Goal: Information Seeking & Learning: Learn about a topic

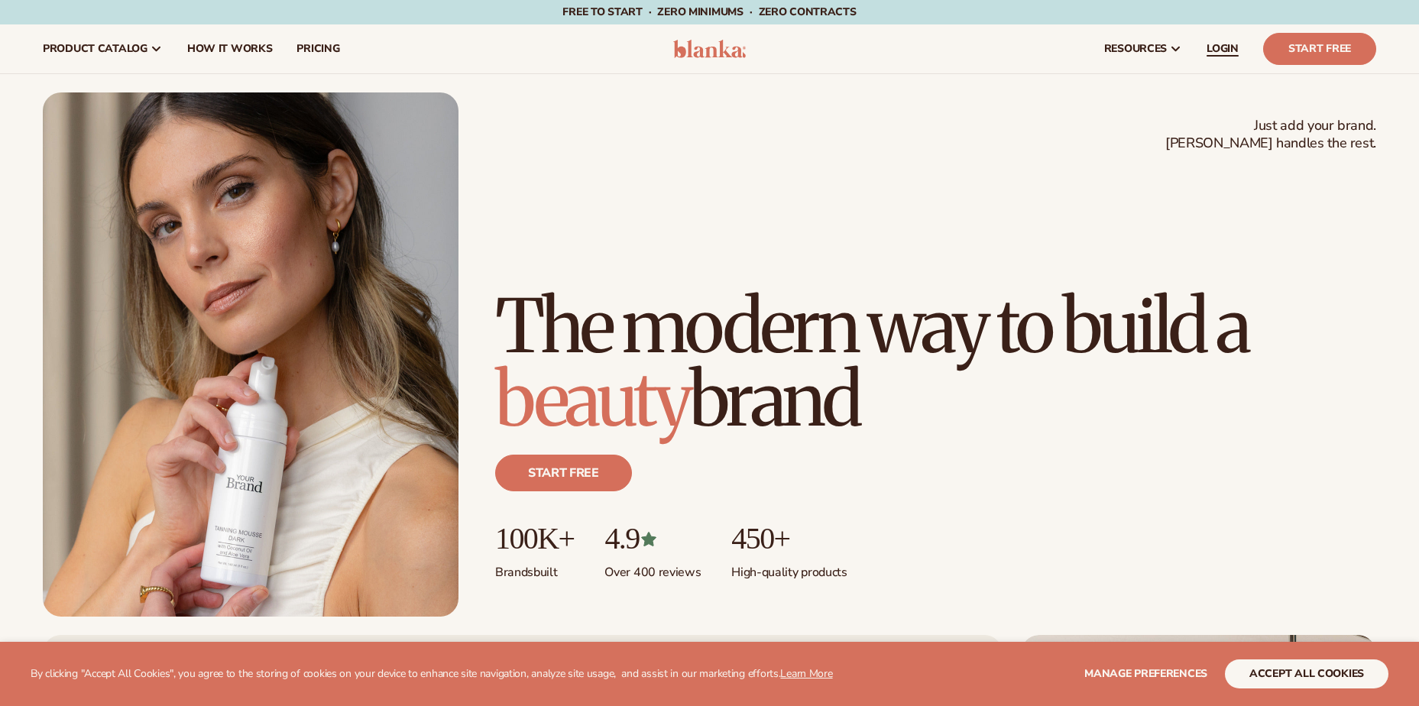
click at [1223, 46] on span "LOGIN" at bounding box center [1222, 49] width 32 height 12
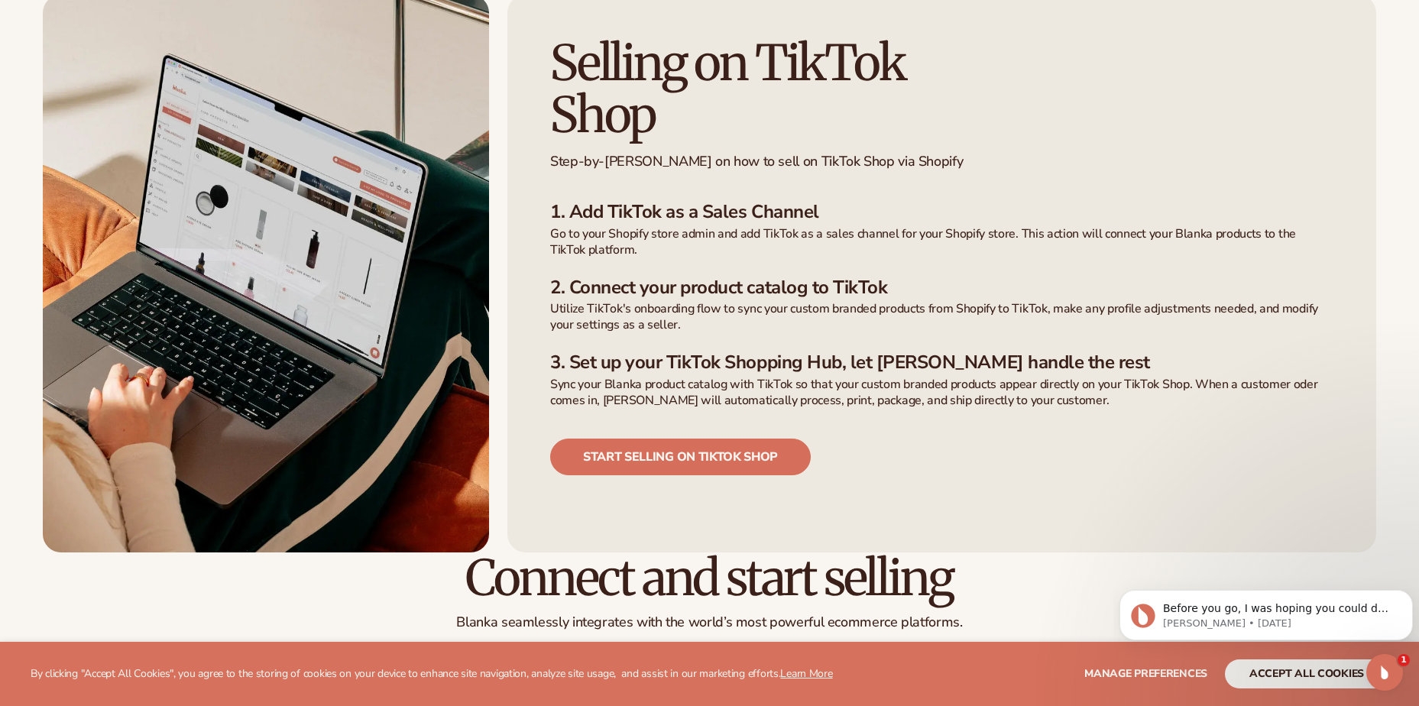
scroll to position [1070, 0]
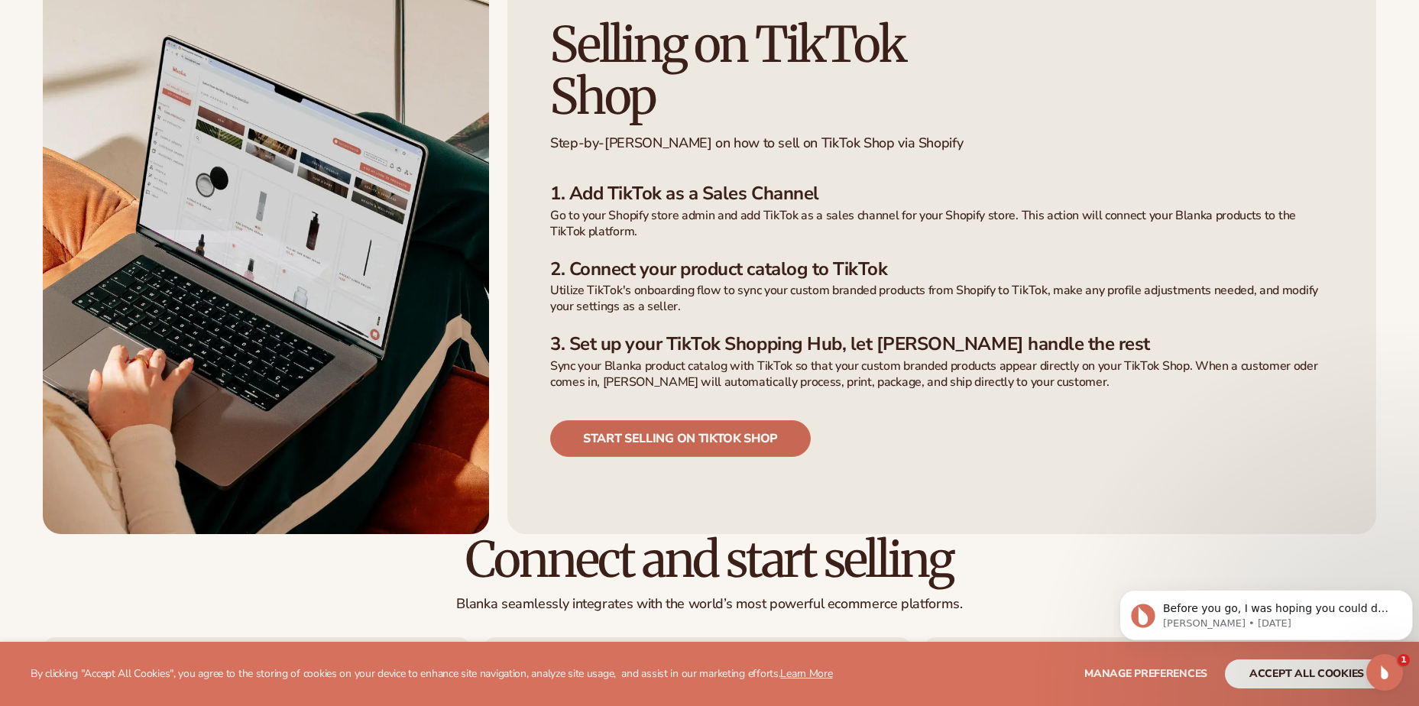
click at [728, 420] on link "Start selling on tiktok shop" at bounding box center [680, 438] width 261 height 37
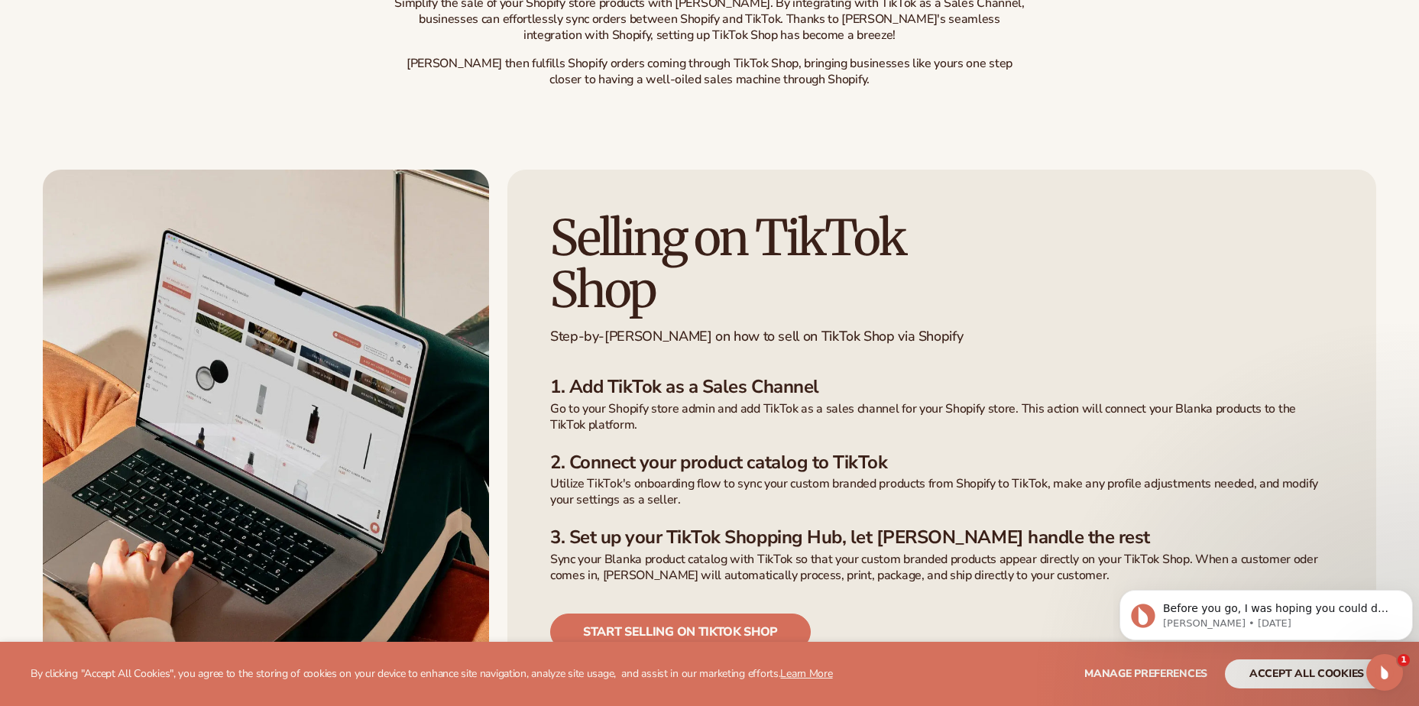
scroll to position [924, 0]
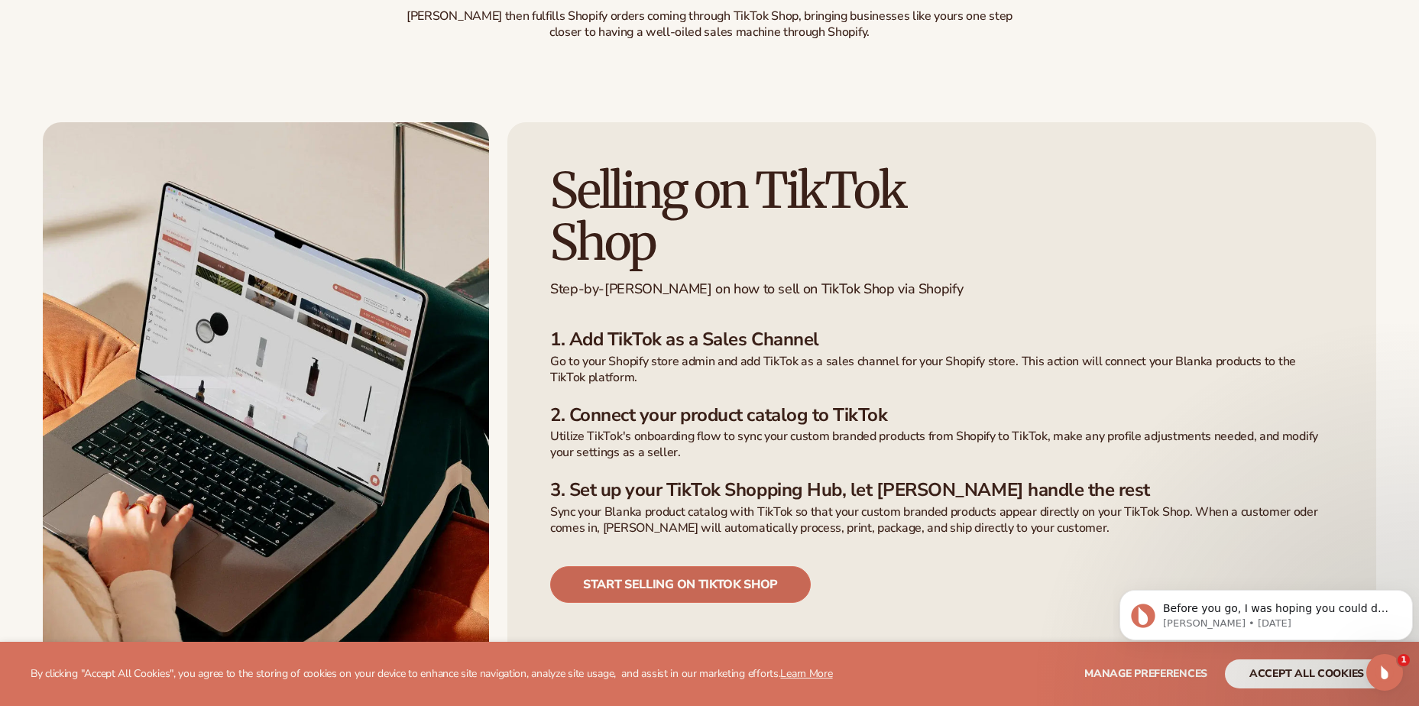
click at [717, 566] on link "Start selling on tiktok shop" at bounding box center [680, 584] width 261 height 37
